Goal: Find contact information: Find contact information

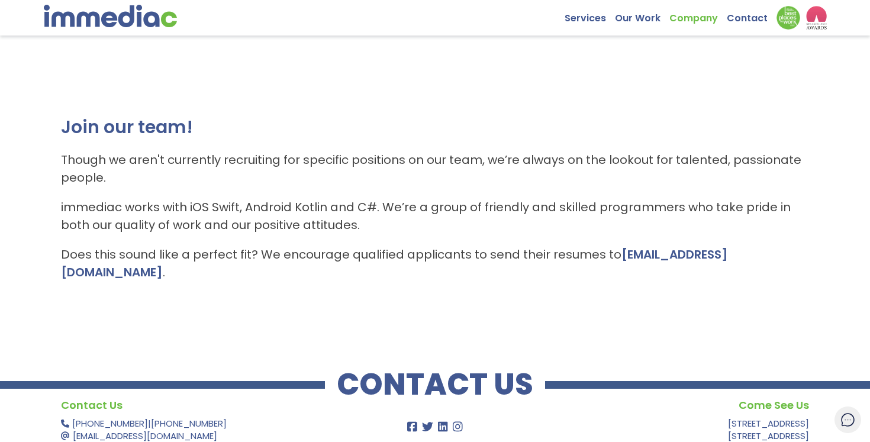
scroll to position [18, 0]
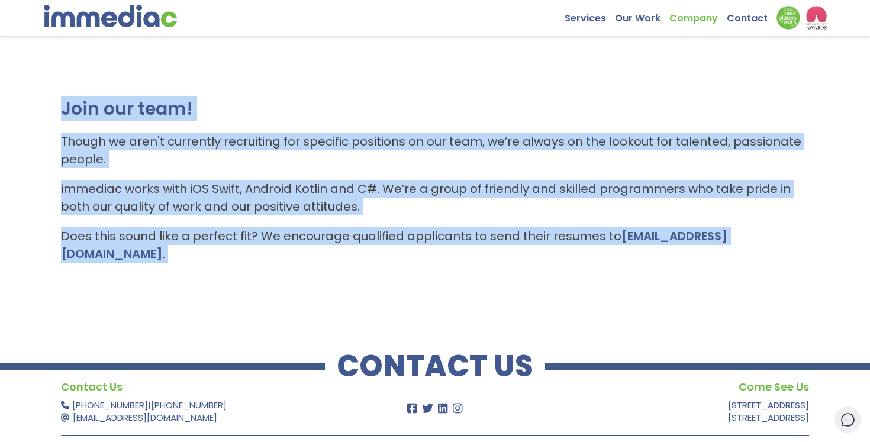
click at [404, 287] on div "Join our team! Though we aren't currently recruiting for specific positions on …" at bounding box center [435, 186] width 870 height 266
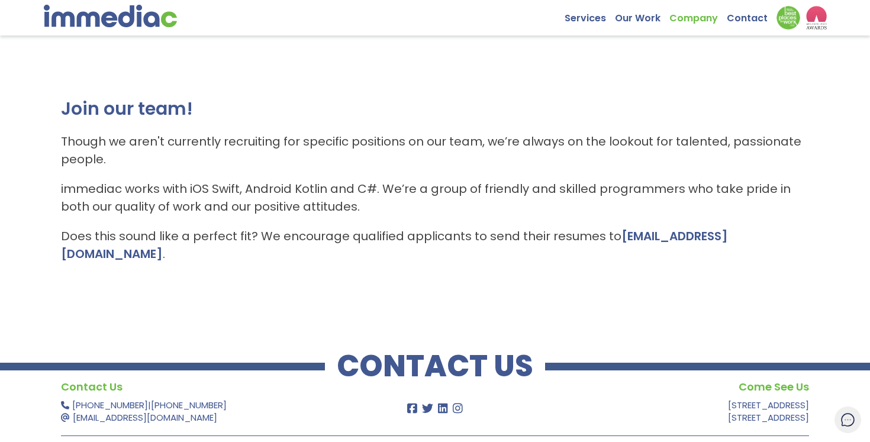
drag, startPoint x: 773, startPoint y: 239, endPoint x: 53, endPoint y: 114, distance: 730.9
click at [53, 114] on div "Join our team! Though we aren't currently recruiting for specific positions on …" at bounding box center [435, 186] width 870 height 266
copy div "Join our team! Though we aren't currently recruiting for specific positions on …"
click at [366, 183] on p "immediac works with iOS Swift, Android Kotlin and C#. We’re a group of friendly…" at bounding box center [435, 198] width 748 height 36
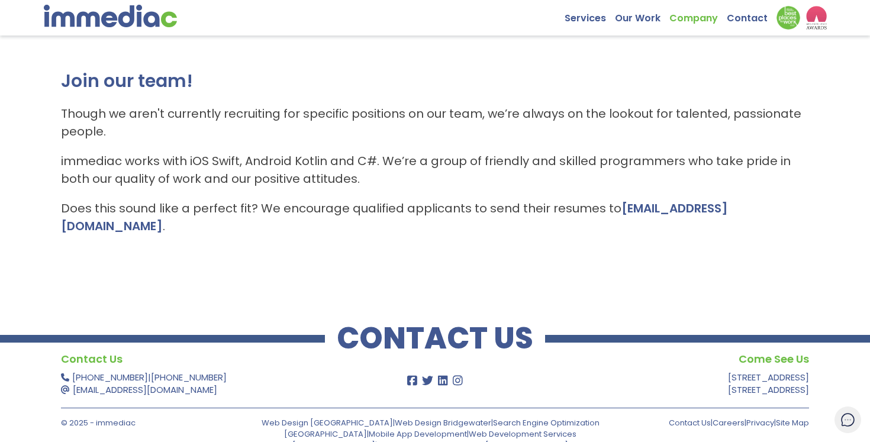
scroll to position [71, 0]
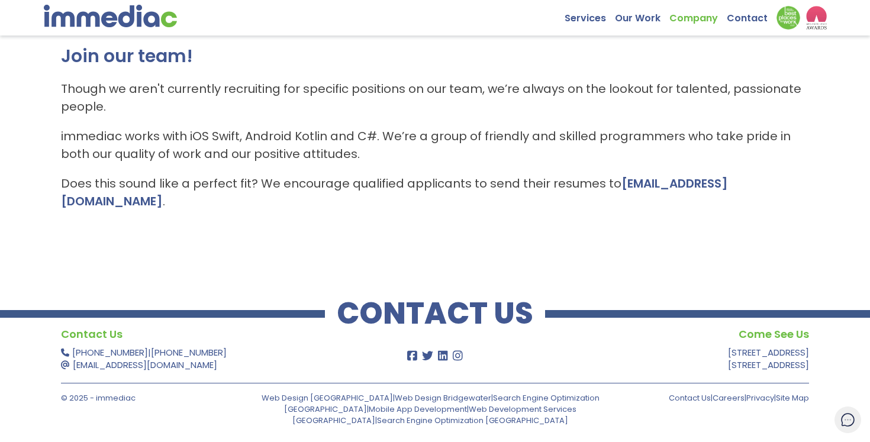
drag, startPoint x: 614, startPoint y: 184, endPoint x: 809, endPoint y: 180, distance: 195.4
click at [809, 180] on div "Join our team! Though we aren't currently recruiting for specific positions on …" at bounding box center [435, 133] width 870 height 266
copy p "careers@immediac.com ."
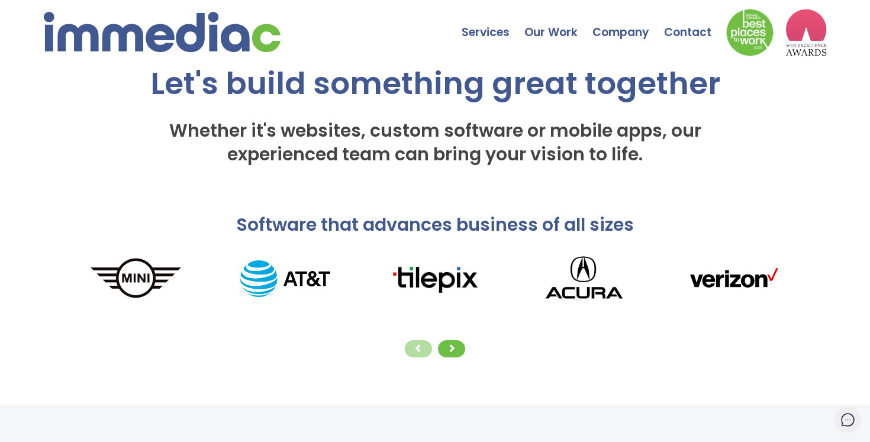
scroll to position [58, 0]
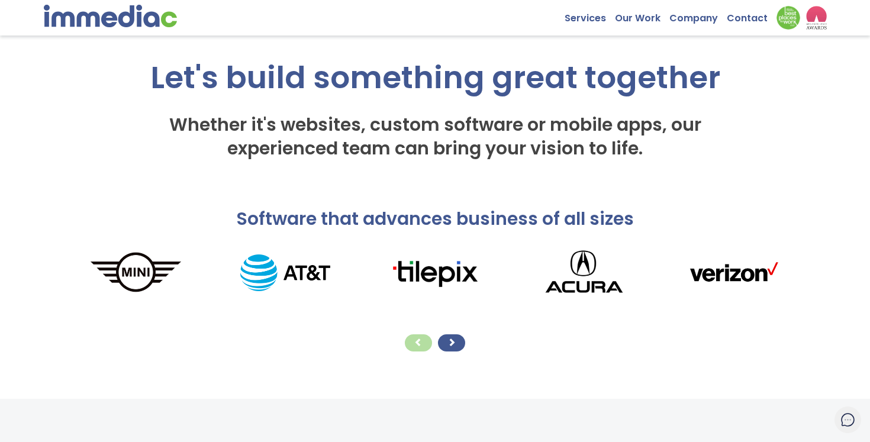
click at [453, 339] on span at bounding box center [452, 342] width 8 height 8
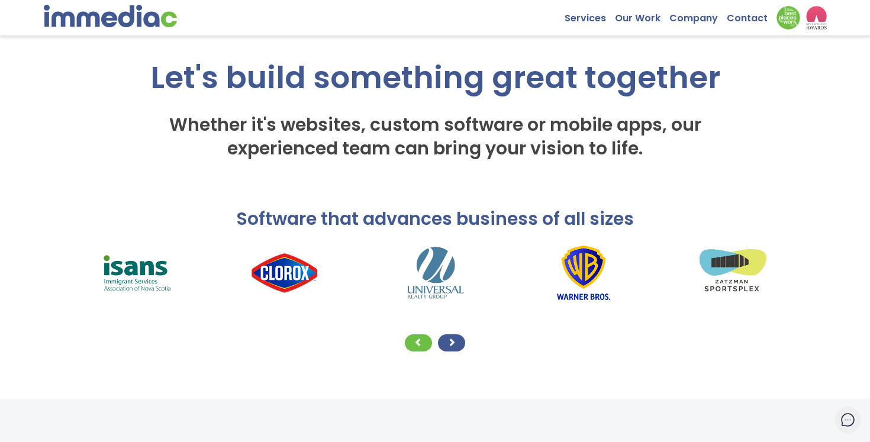
click at [453, 343] on span at bounding box center [452, 342] width 8 height 8
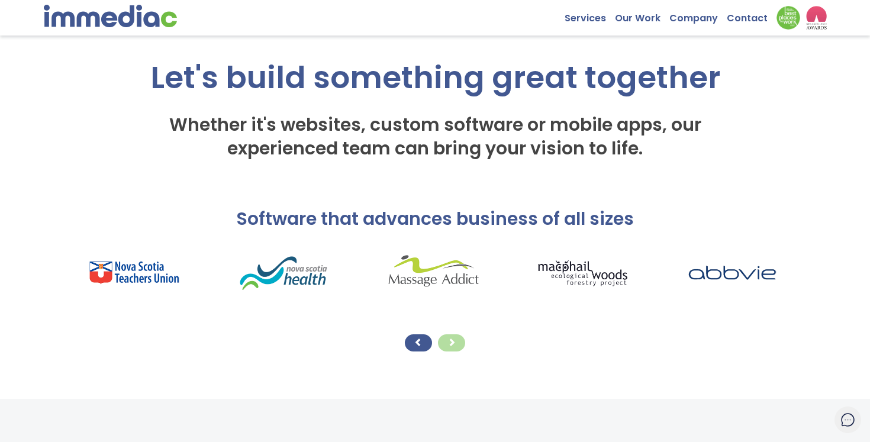
click at [425, 343] on div at bounding box center [418, 343] width 27 height 17
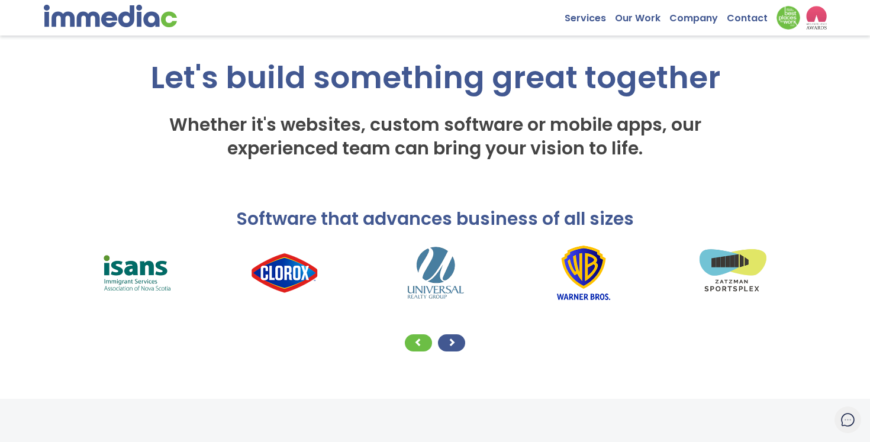
click at [459, 345] on div at bounding box center [451, 343] width 27 height 17
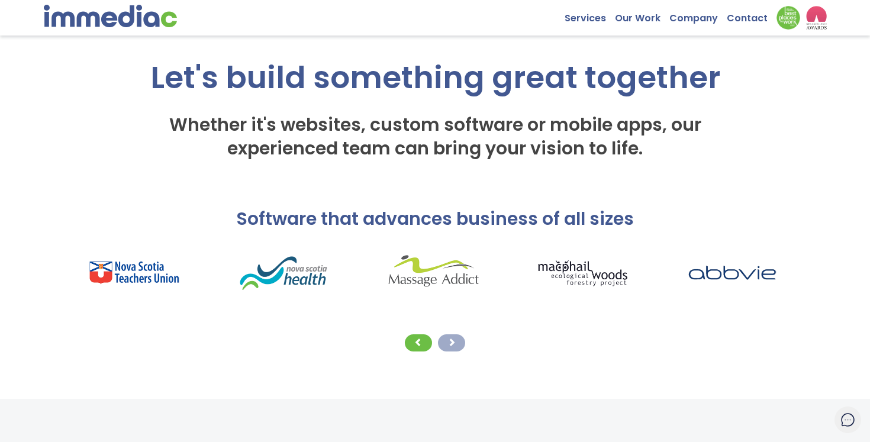
click at [459, 345] on div at bounding box center [451, 343] width 27 height 17
click at [420, 341] on span at bounding box center [419, 342] width 8 height 8
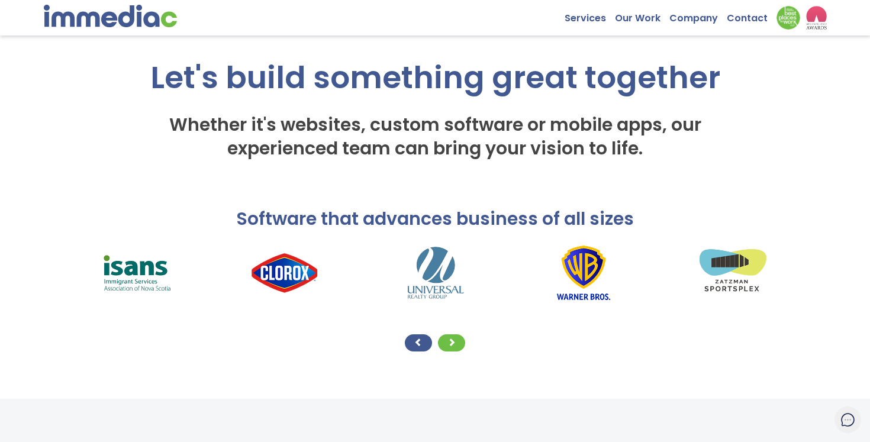
click at [420, 341] on span at bounding box center [419, 342] width 8 height 8
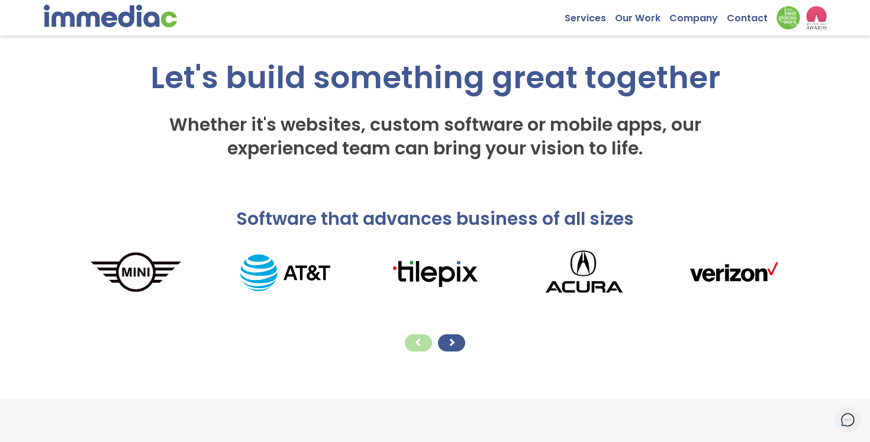
click at [455, 345] on span at bounding box center [452, 342] width 8 height 8
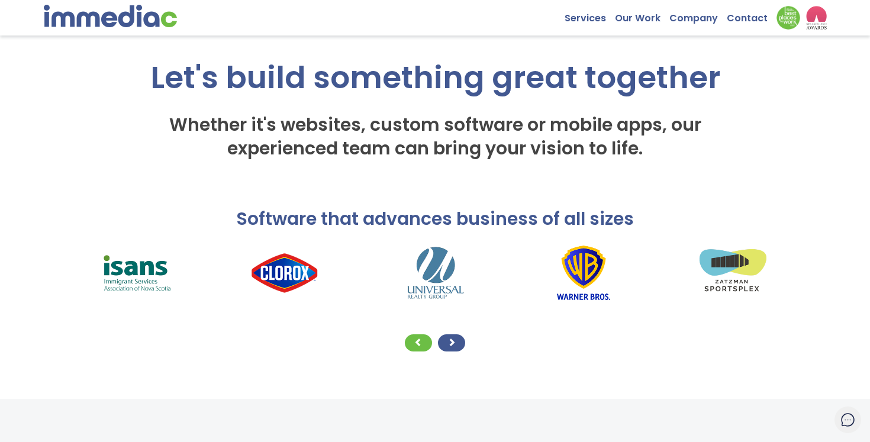
click at [455, 345] on span at bounding box center [452, 342] width 8 height 8
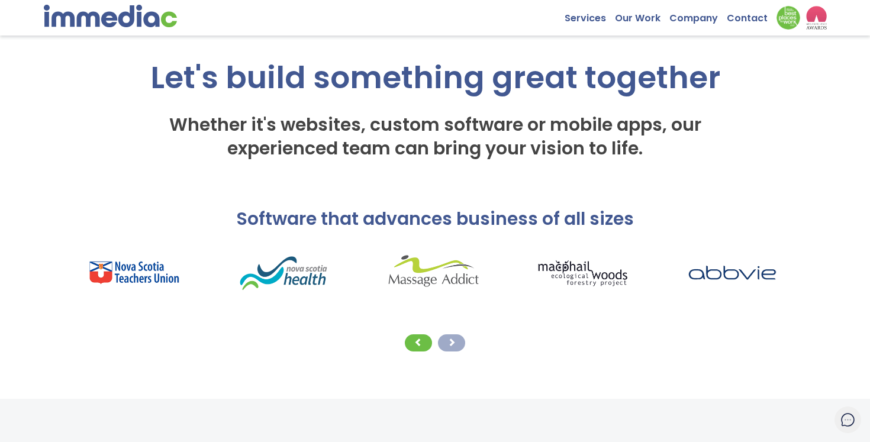
click at [455, 345] on span at bounding box center [452, 342] width 8 height 8
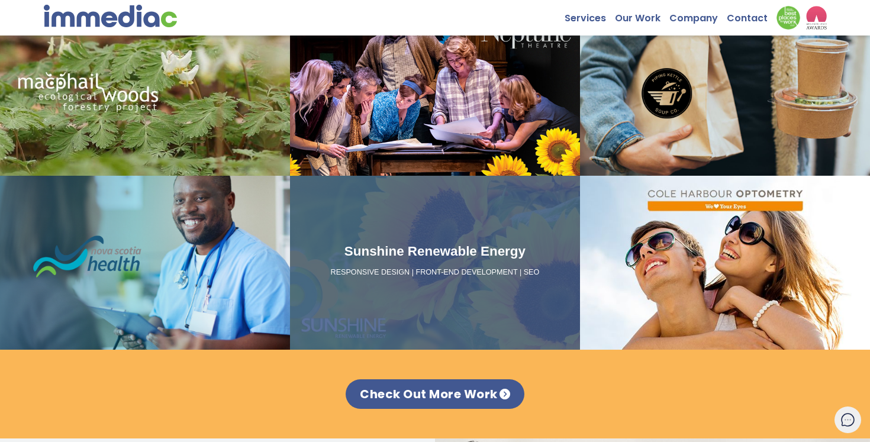
scroll to position [1193, 0]
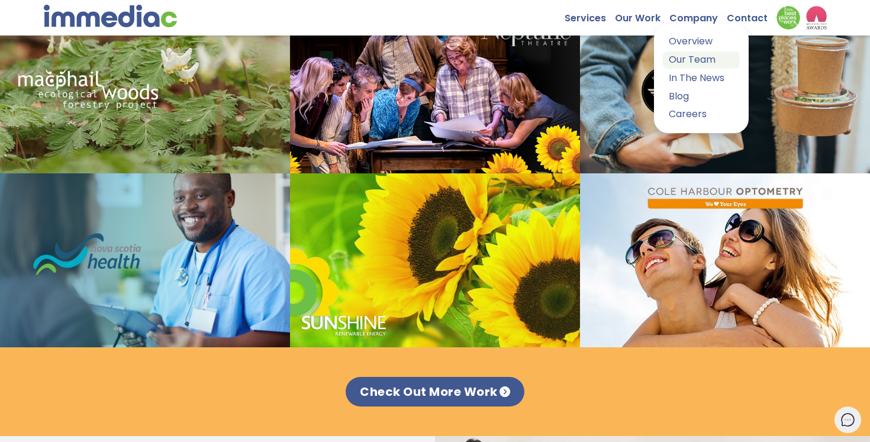
click at [701, 56] on link "Our Team" at bounding box center [701, 60] width 77 height 17
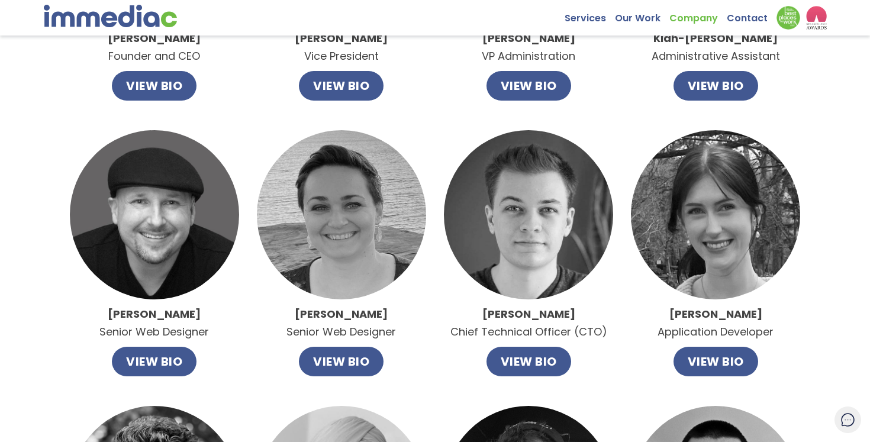
scroll to position [293, 0]
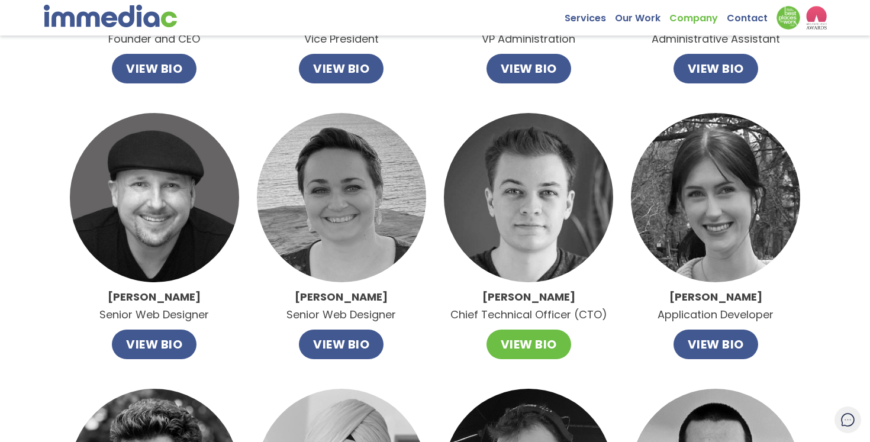
click at [522, 342] on button "VIEW BIO" at bounding box center [529, 345] width 85 height 30
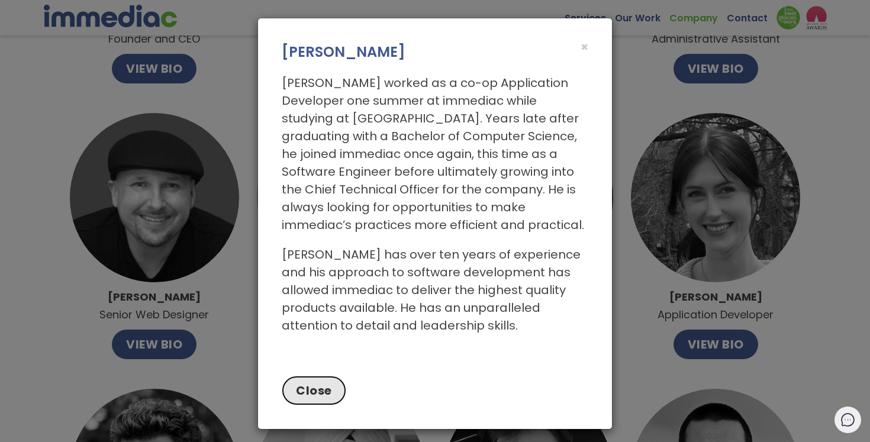
click at [331, 385] on button "Close" at bounding box center [314, 391] width 65 height 30
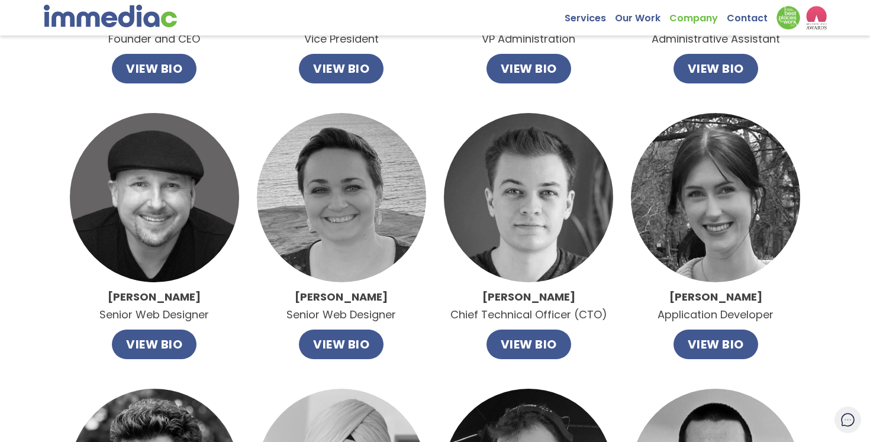
click at [500, 243] on img at bounding box center [528, 197] width 169 height 169
click at [521, 349] on button "VIEW BIO" at bounding box center [529, 345] width 85 height 30
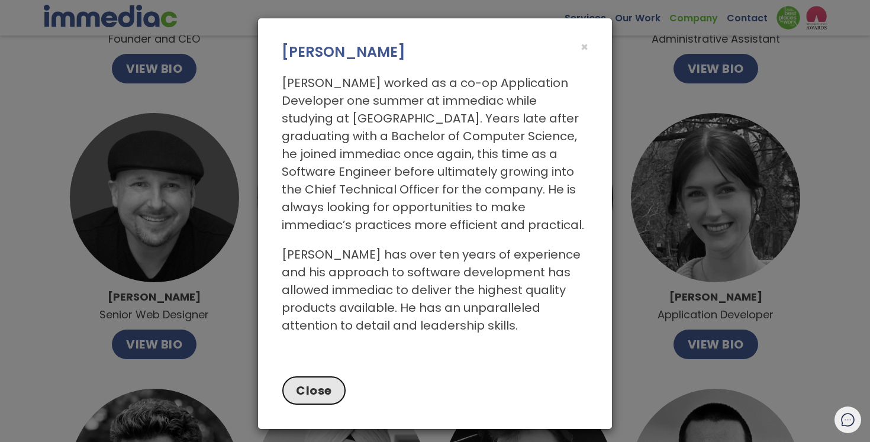
click at [325, 387] on button "Close" at bounding box center [314, 391] width 65 height 30
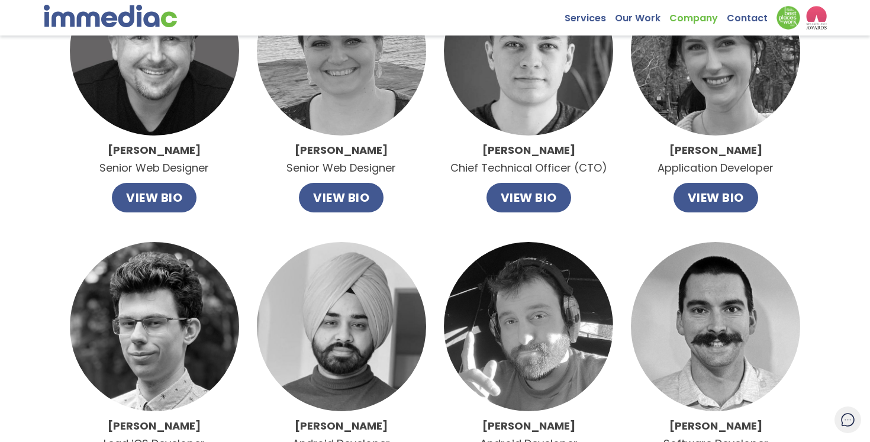
scroll to position [441, 0]
